Goal: Information Seeking & Learning: Find specific fact

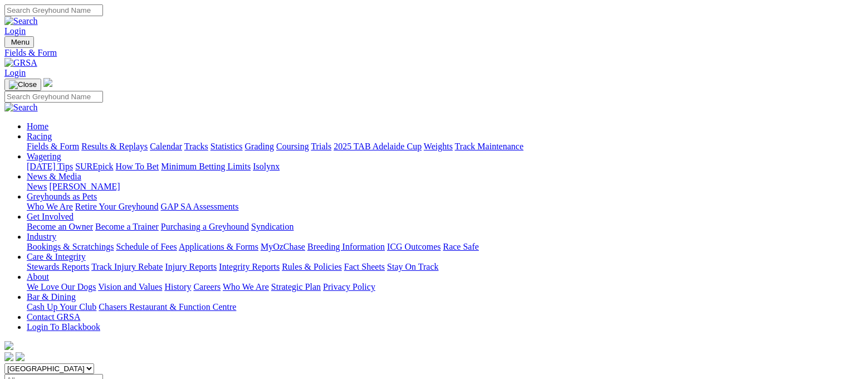
scroll to position [234, 0]
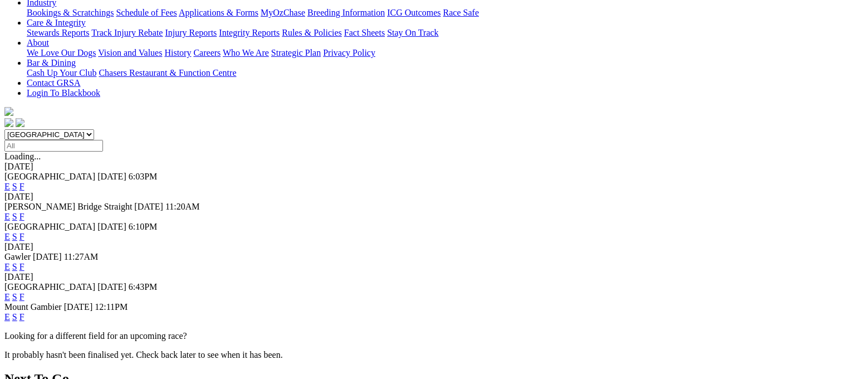
click at [25, 292] on link "F" at bounding box center [21, 296] width 5 height 9
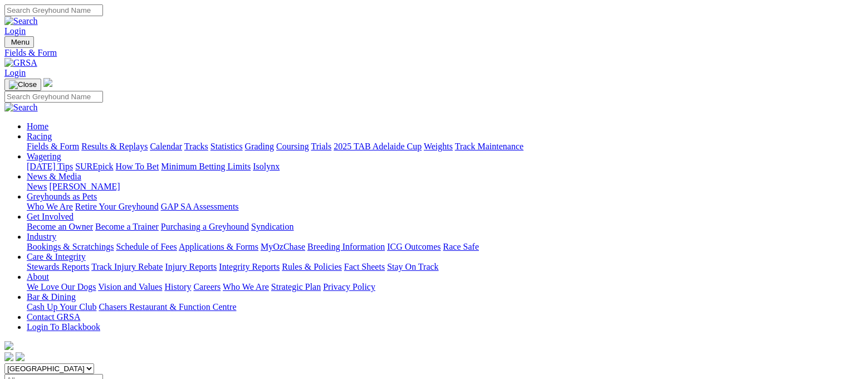
click at [94, 363] on select "South Australia New South Wales Northern Territory Queensland Tasmania Victoria…" at bounding box center [49, 368] width 90 height 11
select select "VIC"
click at [75, 363] on select "South Australia New South Wales Northern Territory Queensland Tasmania Victoria…" at bounding box center [49, 368] width 90 height 11
click at [243, 141] on link "Statistics" at bounding box center [227, 145] width 32 height 9
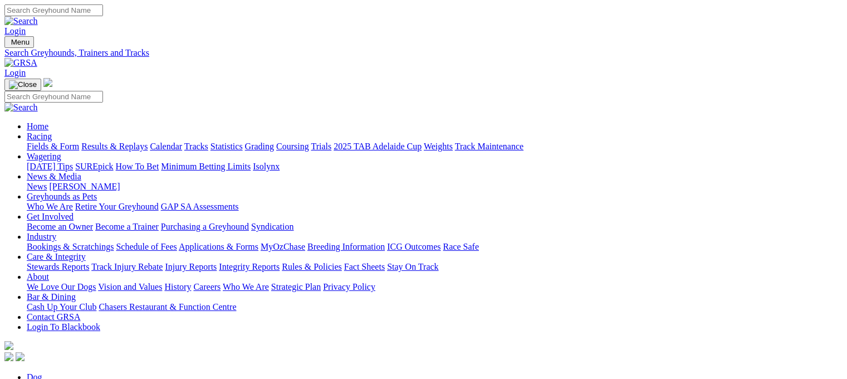
type input "skywalker rose"
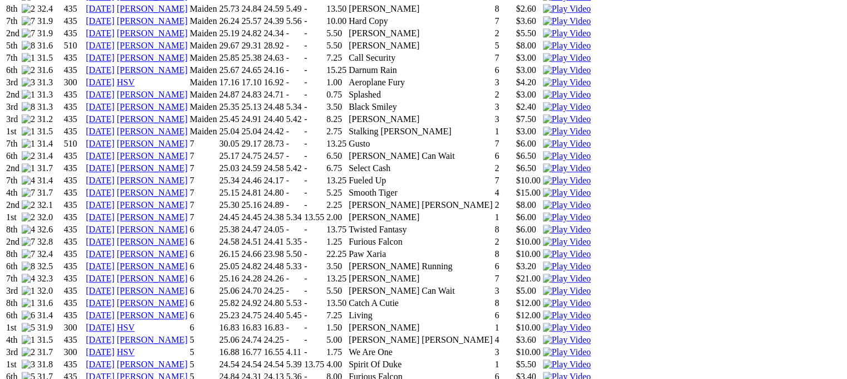
scroll to position [913, 0]
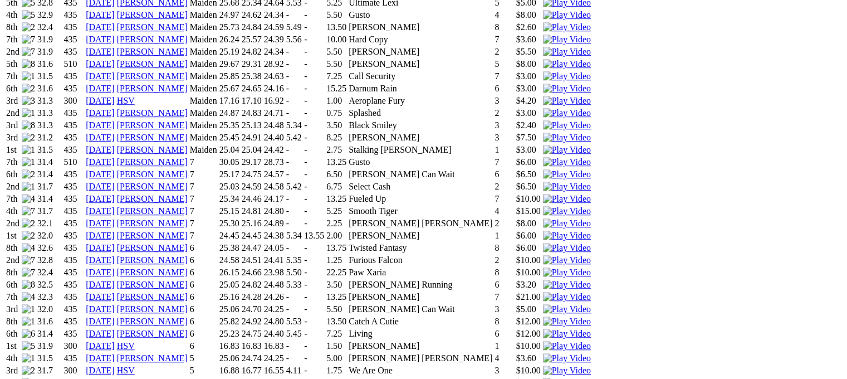
scroll to position [876, 0]
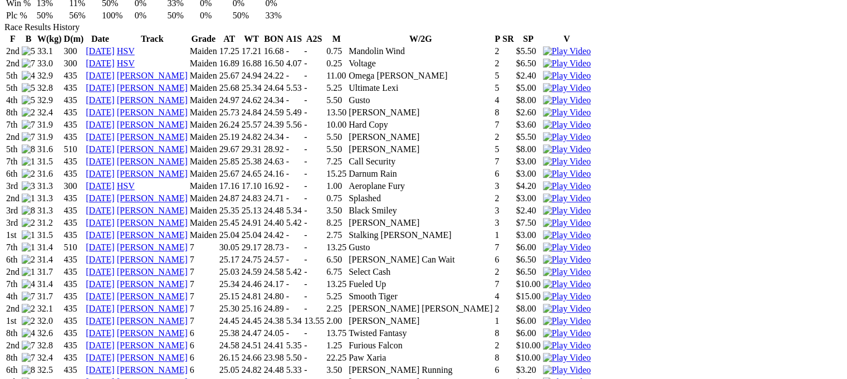
scroll to position [866, 0]
